Goal: Task Accomplishment & Management: Manage account settings

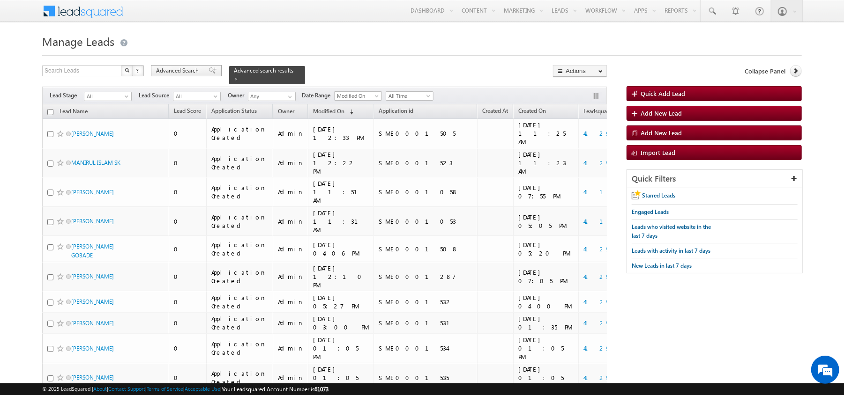
click at [198, 75] on span "Advanced Search" at bounding box center [178, 71] width 45 height 8
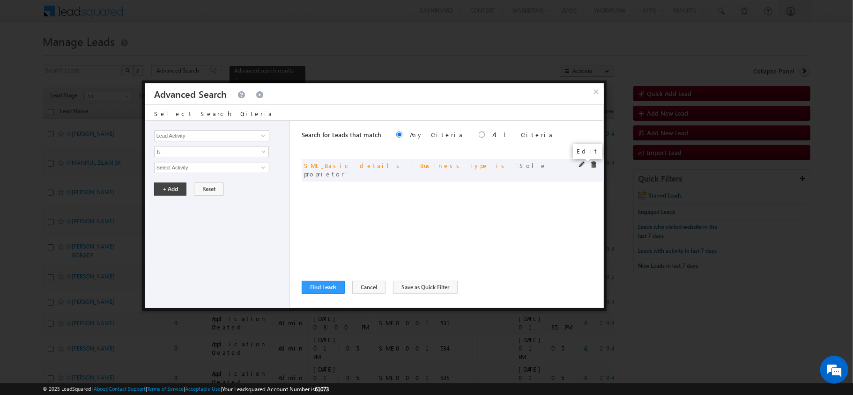
click at [585, 164] on span at bounding box center [582, 165] width 7 height 7
click at [598, 168] on div at bounding box center [590, 166] width 22 height 8
click at [597, 167] on div at bounding box center [590, 166] width 22 height 8
click at [594, 167] on span at bounding box center [593, 165] width 7 height 7
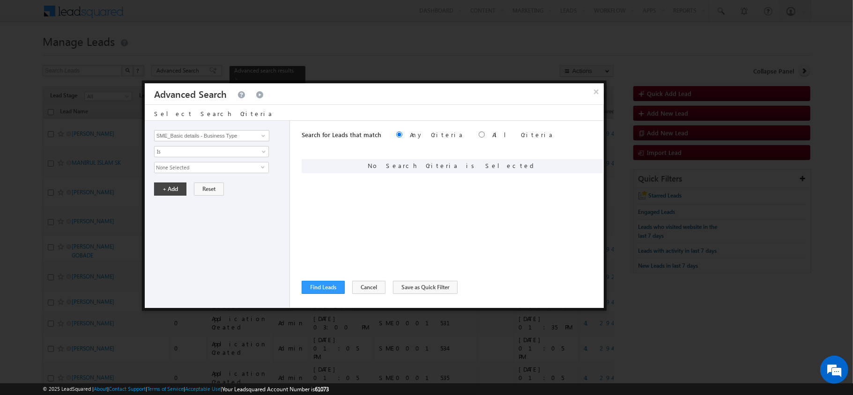
click at [265, 130] on div "Lead Activity Task Sales Group Prospect Id AA AA Owner AA Status Aadhaar Addres…" at bounding box center [217, 214] width 145 height 187
click at [235, 150] on span "Is" at bounding box center [206, 152] width 102 height 8
click at [216, 127] on div "Lead Activity Task Sales Group Prospect Id AA AA Owner AA Status Aadhaar Addres…" at bounding box center [217, 214] width 145 height 187
click at [216, 133] on input "SME_Basic details - Business Type" at bounding box center [211, 135] width 115 height 11
type input "sme"
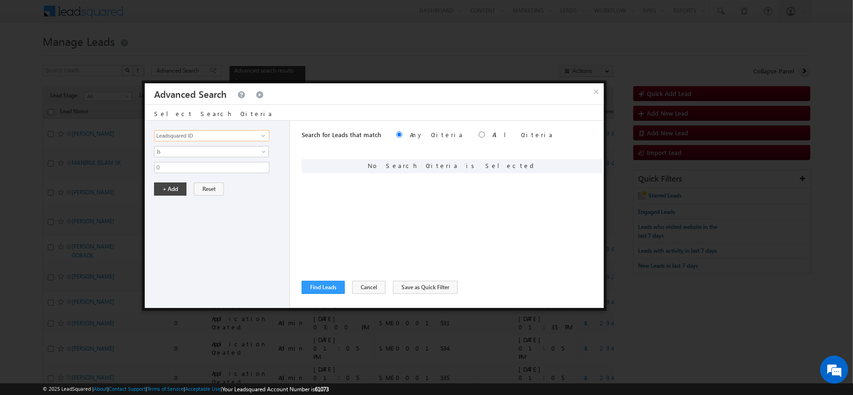
type input "Leadsquared ID"
click at [203, 175] on div "Lead Activity Task Sales Group Prospect Id AA AA Owner AA Status Aadhaar Addres…" at bounding box center [217, 214] width 145 height 187
click at [200, 175] on div "Lead Activity Task Sales Group Prospect Id AA AA Owner AA Status Aadhaar Addres…" at bounding box center [217, 214] width 145 height 187
click at [194, 173] on input "0" at bounding box center [211, 167] width 115 height 11
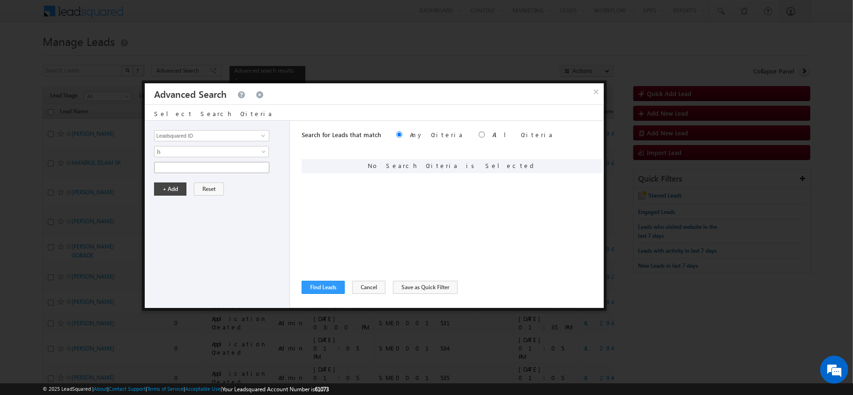
type input "0"
click at [187, 172] on input "0" at bounding box center [211, 167] width 115 height 11
paste input "4129005"
type input "4129005"
click at [163, 196] on button "+ Add" at bounding box center [170, 189] width 32 height 13
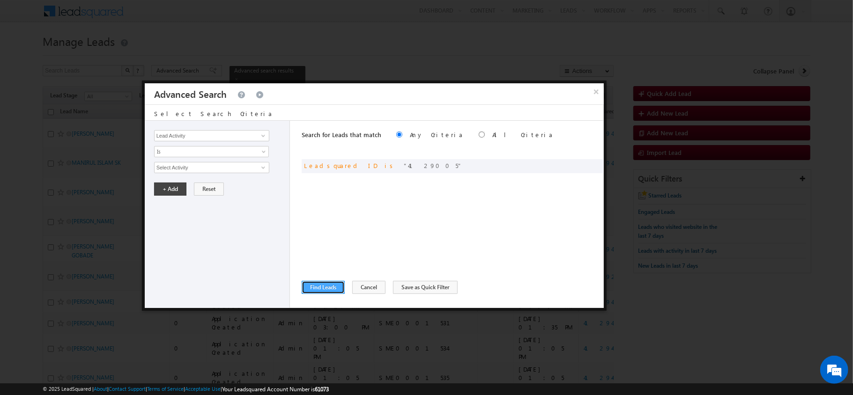
click at [338, 286] on button "Find Leads" at bounding box center [323, 287] width 43 height 13
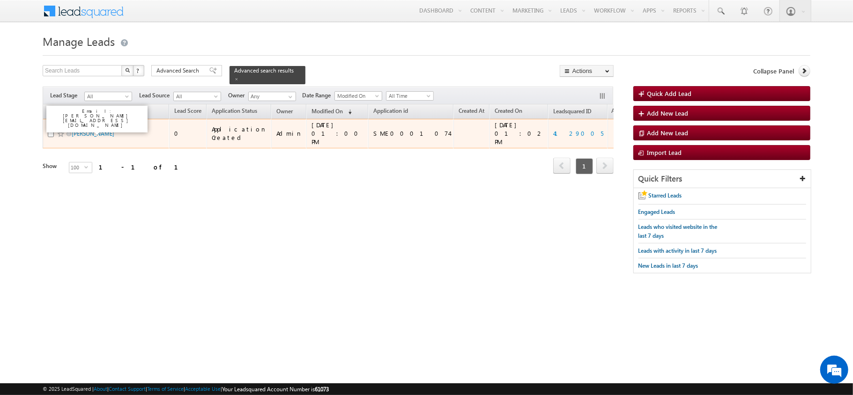
click at [81, 129] on span "[PERSON_NAME]" at bounding box center [103, 133] width 63 height 9
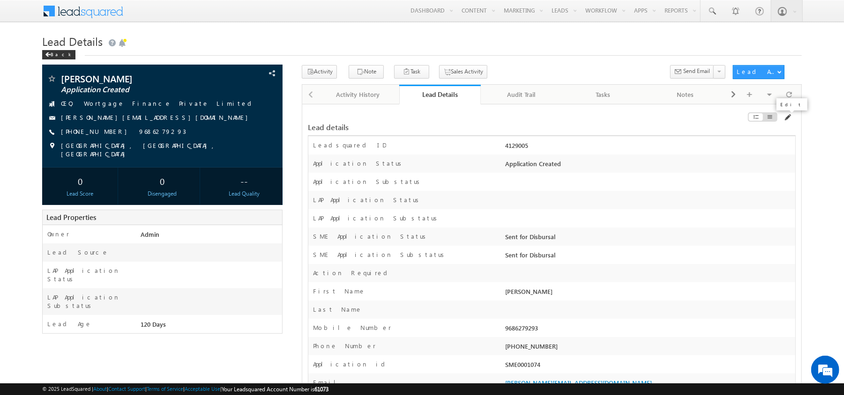
click at [785, 115] on span at bounding box center [786, 117] width 7 height 7
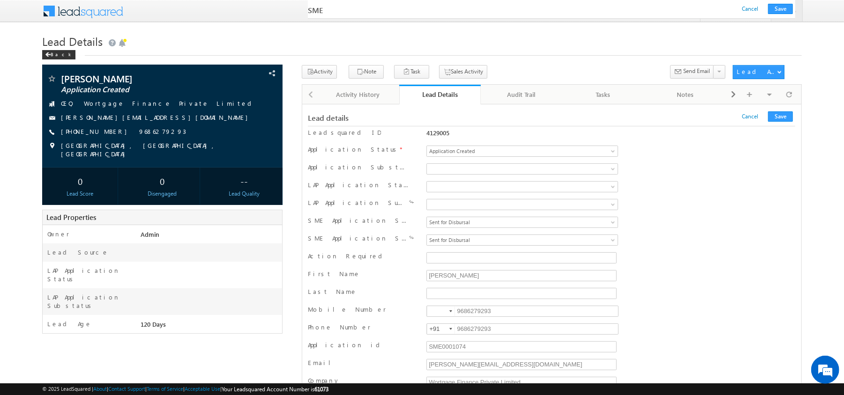
scroll to position [13681, 0]
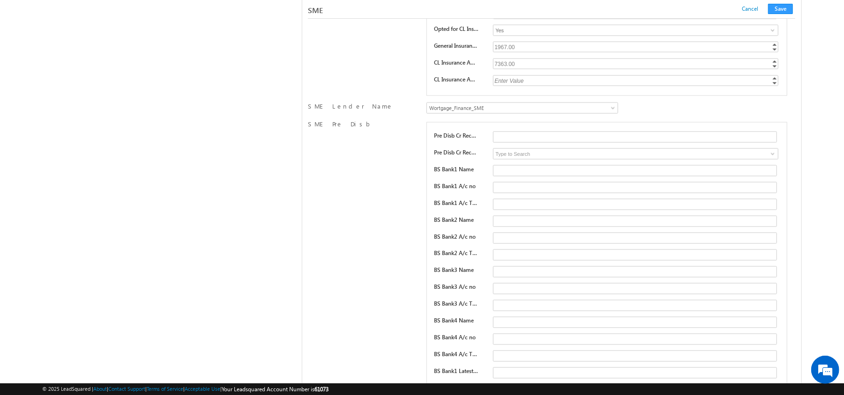
click at [577, 118] on div "SME Lender Name Wortgage_Finance_SME NorthernArc_SME Vivriti_SME UGRO_SME IIFL_…" at bounding box center [552, 109] width 488 height 18
click at [570, 112] on span "Wortgage_Finance_SME" at bounding box center [500, 108] width 146 height 8
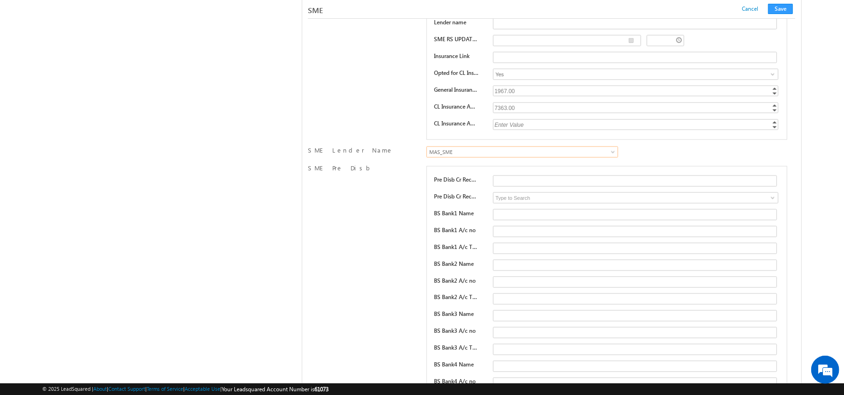
scroll to position [13636, 0]
click at [778, 5] on button "Save" at bounding box center [780, 9] width 25 height 10
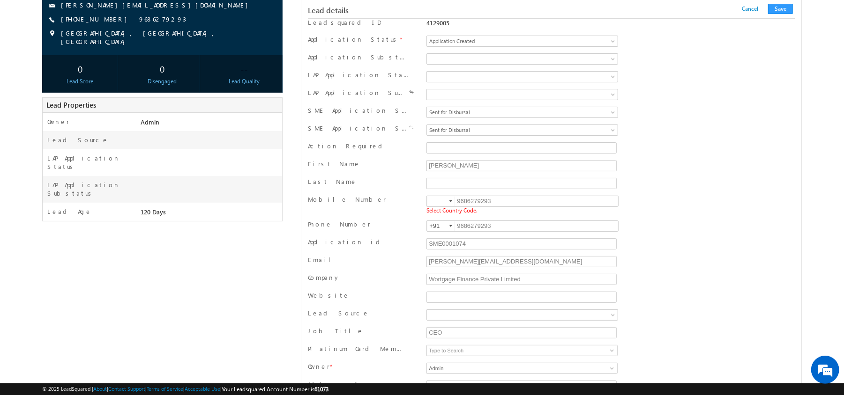
click at [441, 202] on input at bounding box center [441, 201] width 28 height 10
type input "+91"
click at [776, 12] on button "Save" at bounding box center [780, 9] width 25 height 10
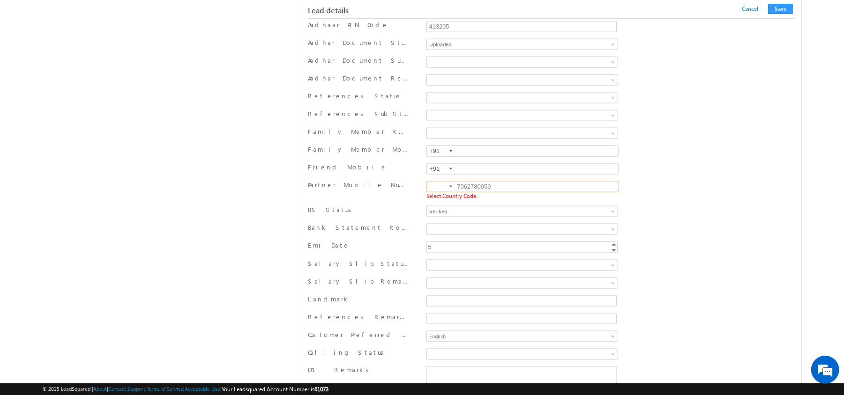
click at [433, 192] on input at bounding box center [441, 187] width 28 height 10
type input "+91"
click at [788, 8] on button "Save" at bounding box center [780, 9] width 25 height 10
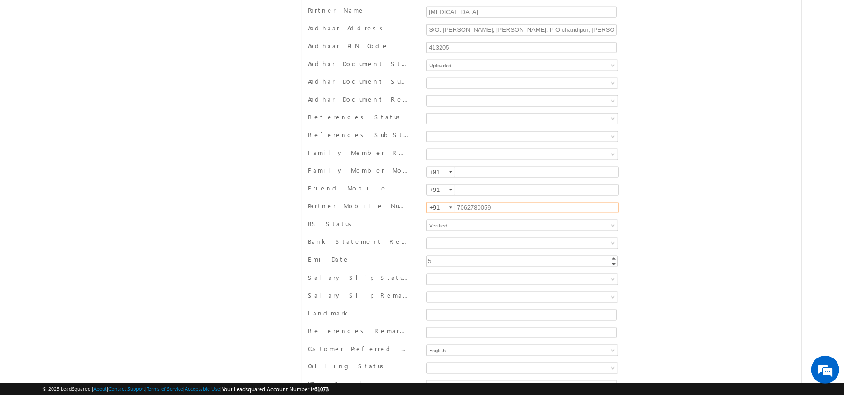
scroll to position [0, 0]
